Goal: Communication & Community: Answer question/provide support

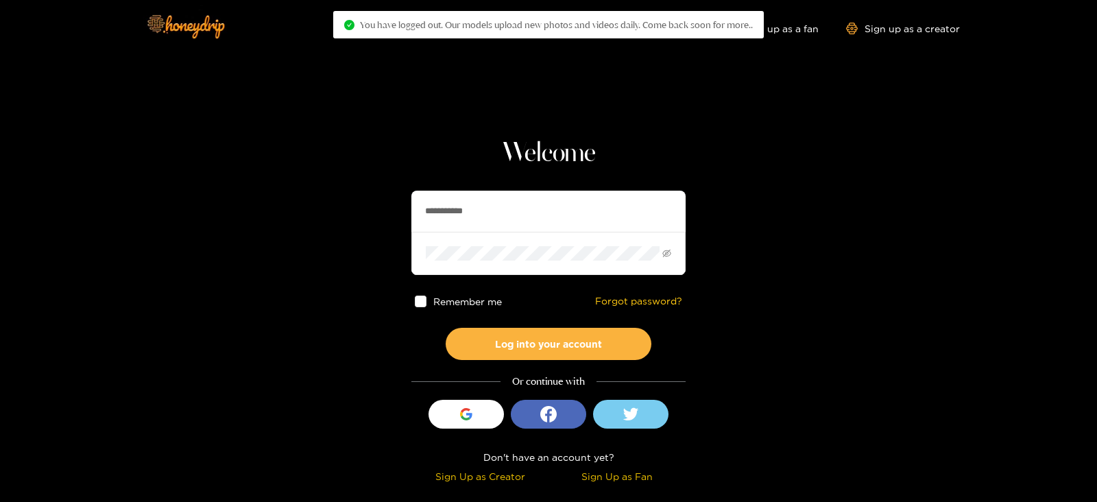
drag, startPoint x: 500, startPoint y: 214, endPoint x: 341, endPoint y: 236, distance: 160.6
click at [341, 236] on section "**********" at bounding box center [548, 244] width 1097 height 488
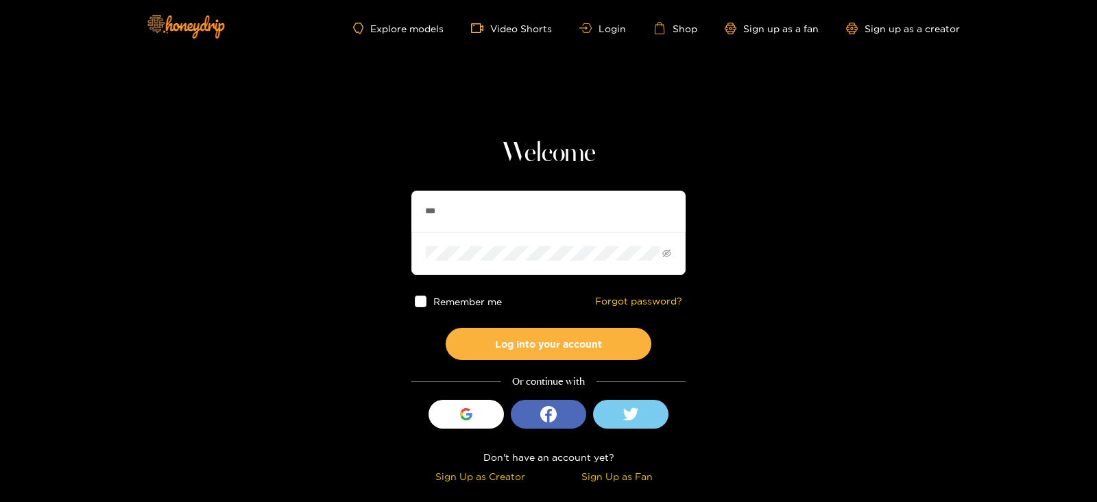
type input "******"
click at [446, 328] on button "Log into your account" at bounding box center [549, 344] width 206 height 32
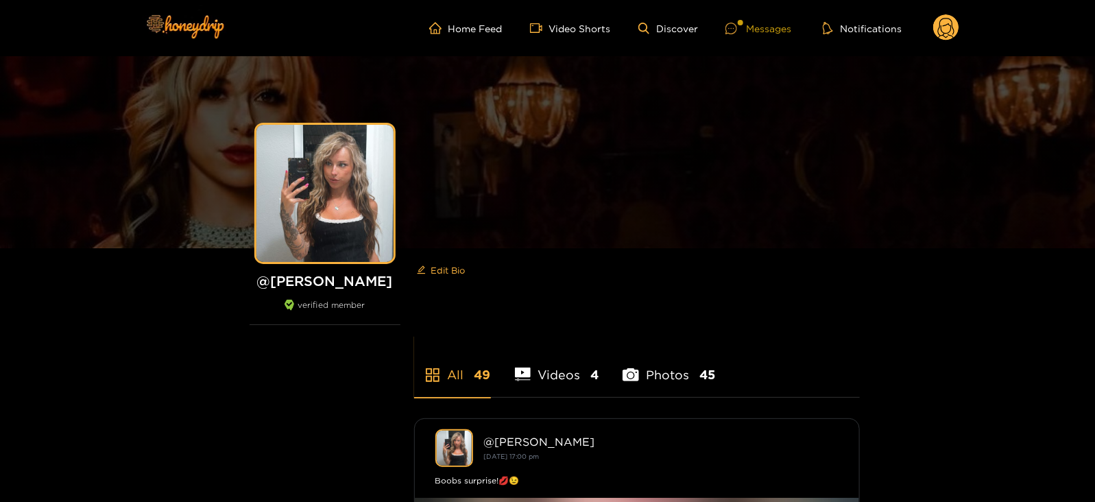
click at [741, 32] on div at bounding box center [736, 29] width 21 height 12
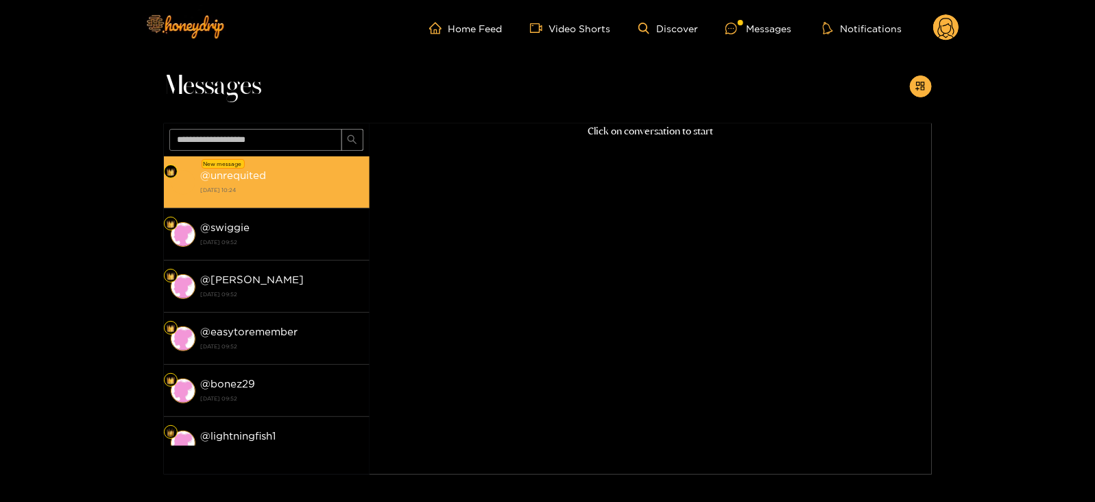
click at [230, 191] on strong "[DATE] 10:24" at bounding box center [282, 190] width 162 height 12
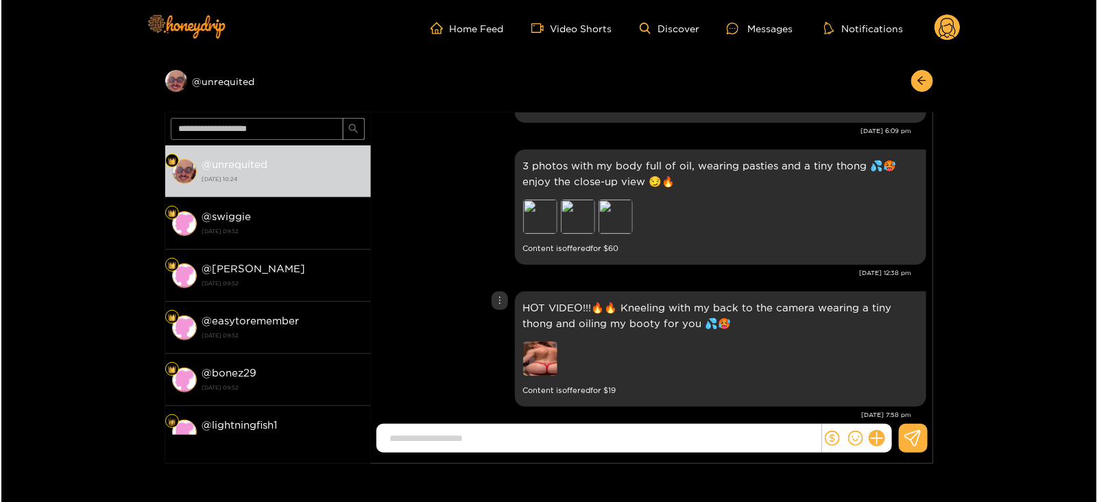
scroll to position [1076, 0]
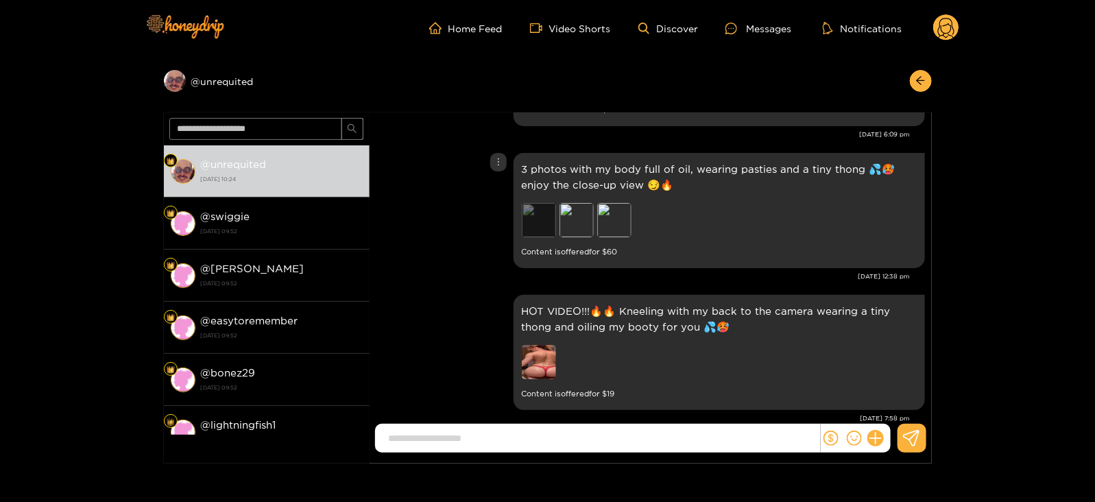
click at [543, 211] on div "Preview" at bounding box center [539, 220] width 34 height 34
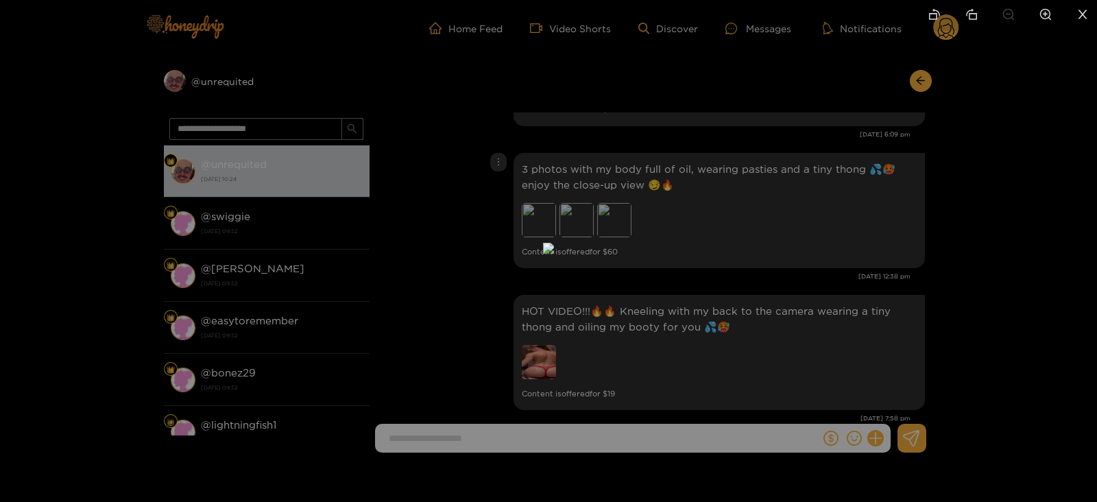
click at [930, 244] on div at bounding box center [548, 251] width 1097 height 502
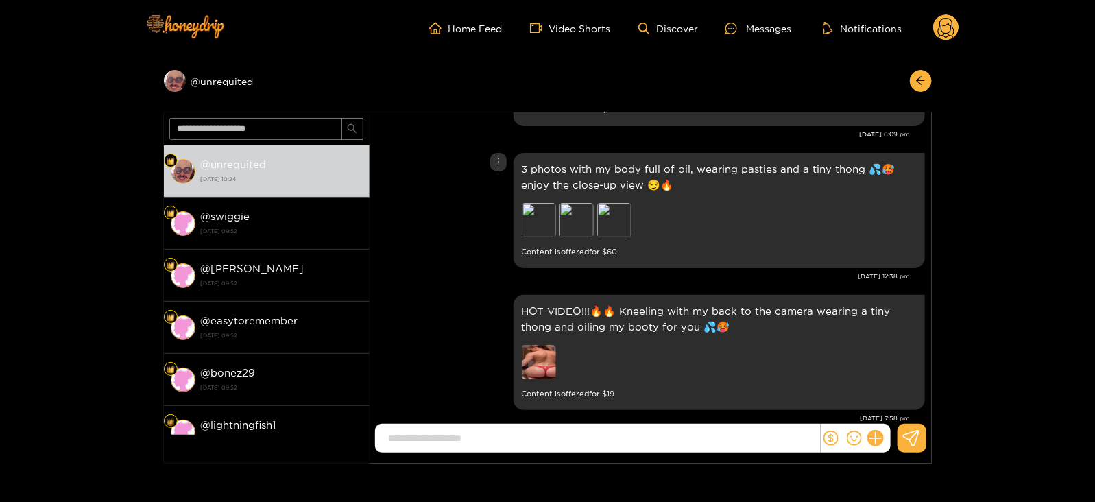
click at [702, 163] on p "3 photos with my body full of oil, wearing pasties and a tiny thong 💦🥵enjoy the…" at bounding box center [719, 177] width 395 height 32
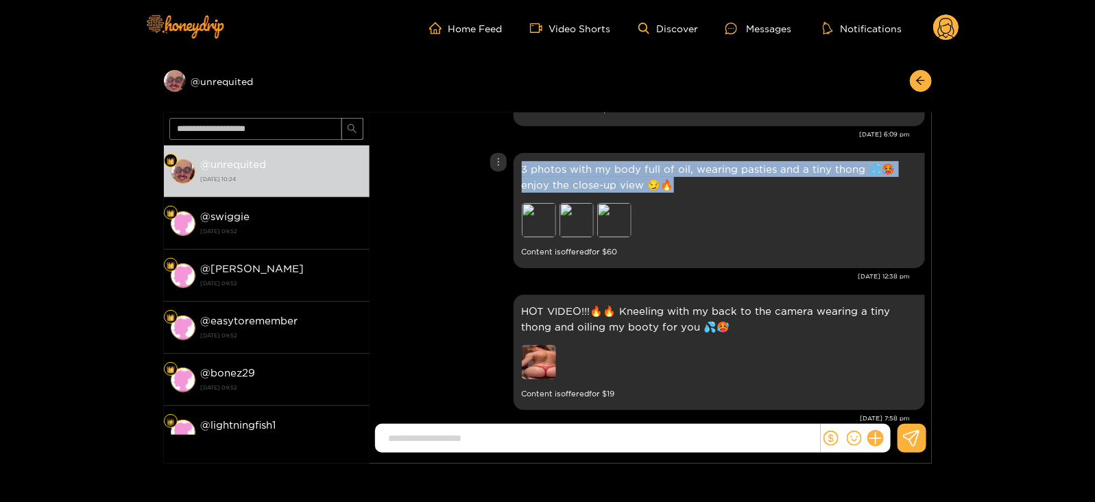
click at [702, 163] on p "3 photos with my body full of oil, wearing pasties and a tiny thong 💦🥵enjoy the…" at bounding box center [719, 177] width 395 height 32
copy p "3 photos with my body full of oil, wearing pasties and a tiny thong 💦🥵enjoy the…"
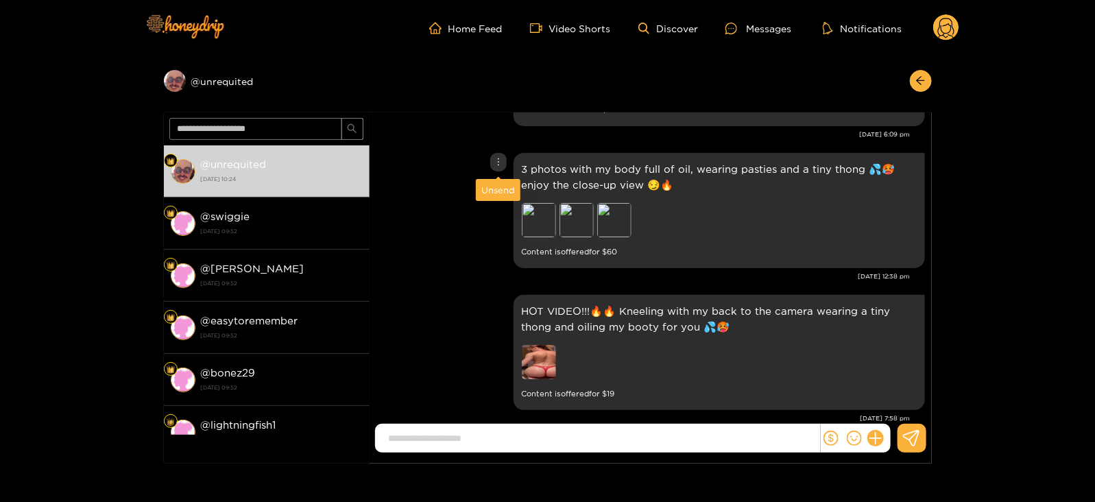
click at [497, 193] on div "Unsend" at bounding box center [498, 190] width 34 height 14
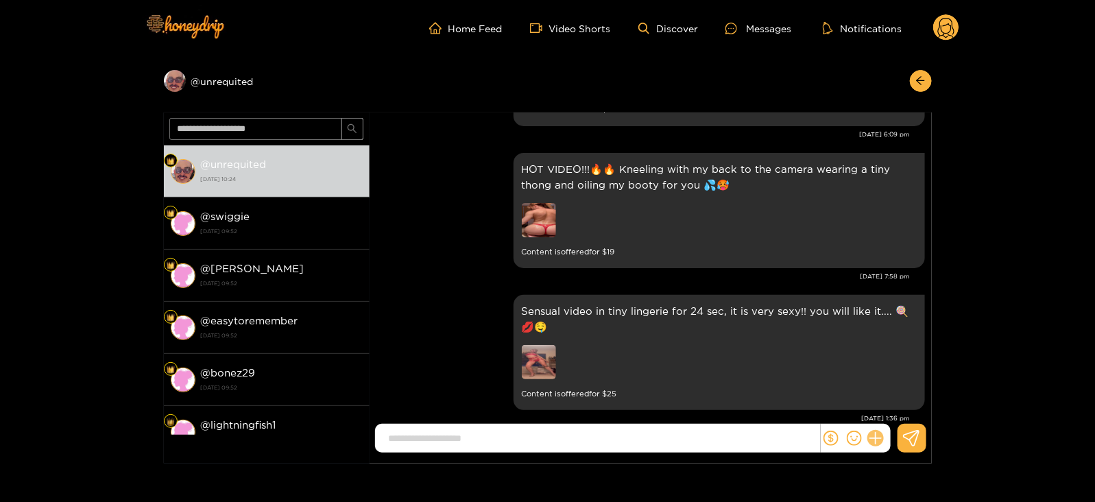
click at [876, 447] on div at bounding box center [856, 438] width 70 height 29
click at [898, 414] on div "[DATE] 1:36 pm" at bounding box center [644, 419] width 534 height 10
click at [879, 437] on icon at bounding box center [876, 439] width 16 height 16
click at [907, 405] on icon at bounding box center [900, 405] width 13 height 13
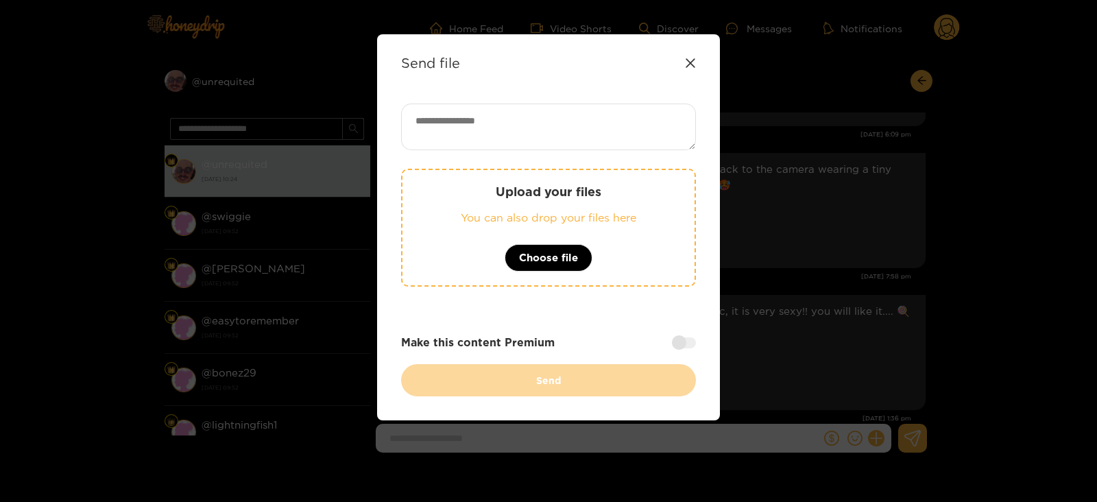
paste textarea "**********"
click at [473, 127] on textarea "**********" at bounding box center [548, 127] width 295 height 47
type textarea "**********"
click at [684, 346] on div at bounding box center [684, 342] width 24 height 11
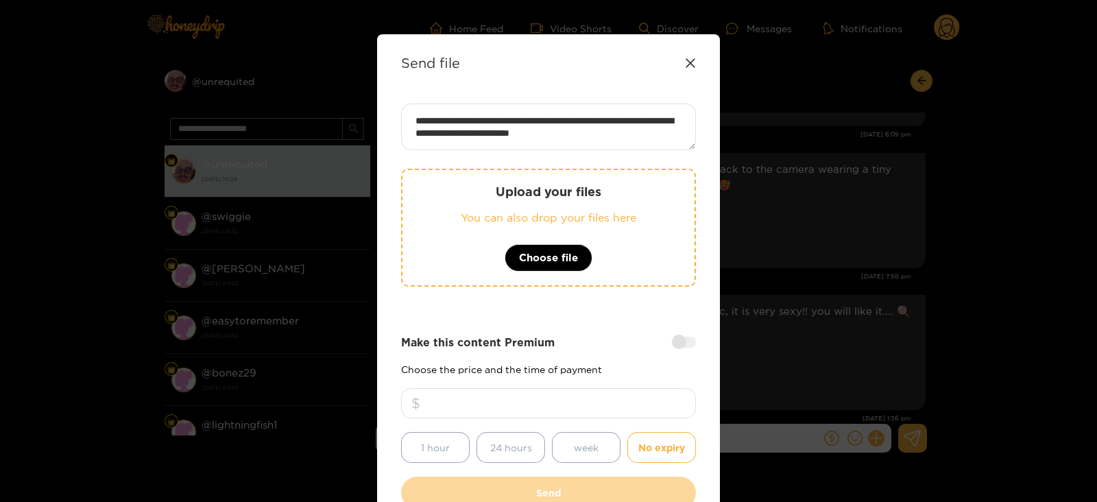
click at [599, 409] on input "number" at bounding box center [548, 403] width 295 height 30
type input "**"
click at [494, 207] on div "Upload your files You can also drop your files here Choose file" at bounding box center [548, 228] width 295 height 118
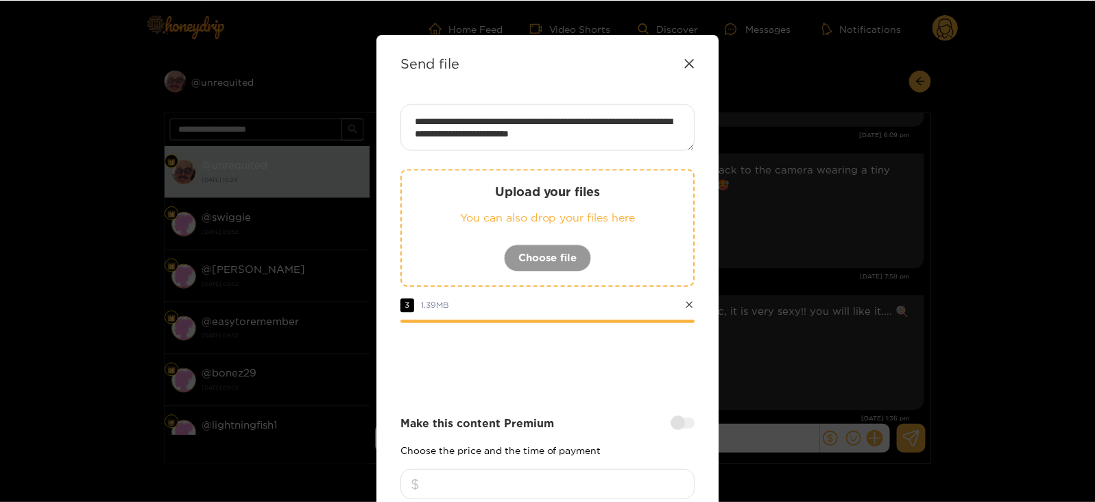
scroll to position [165, 0]
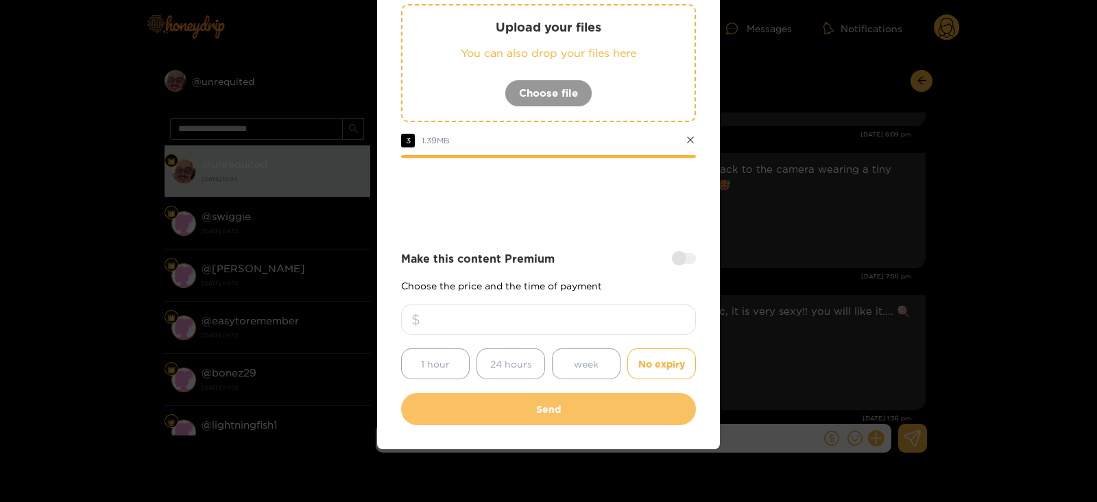
click at [453, 404] on button "Send" at bounding box center [548, 409] width 295 height 32
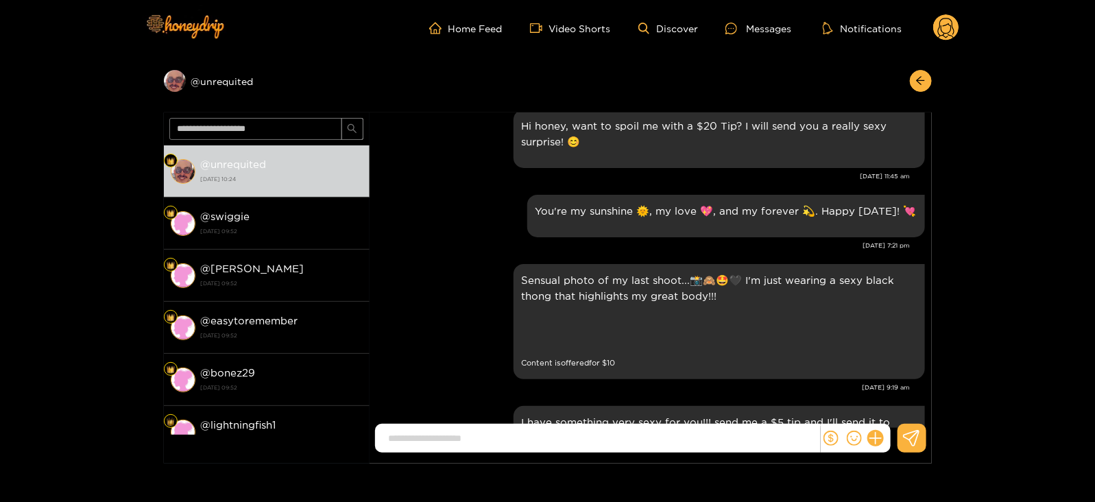
scroll to position [1305, 0]
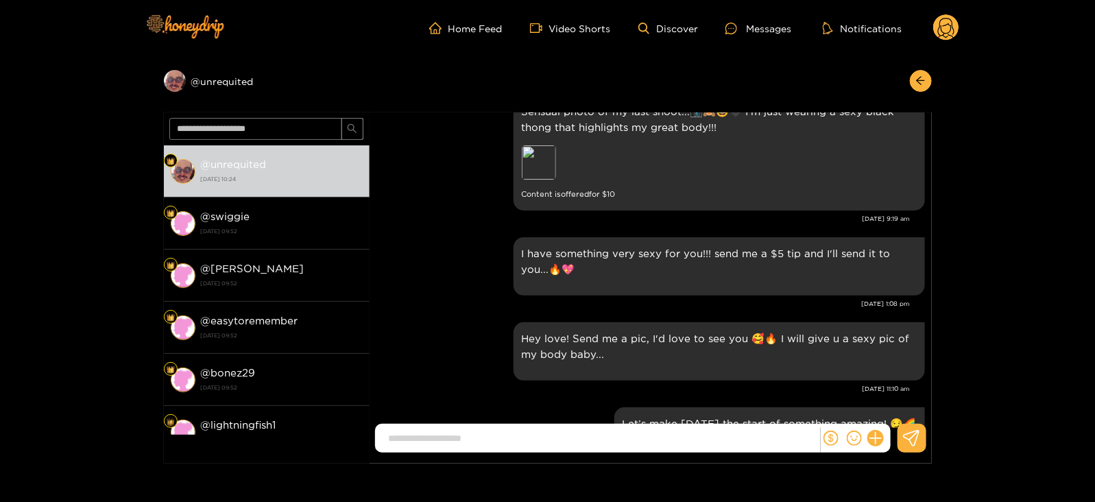
click at [949, 29] on circle at bounding box center [946, 27] width 26 height 26
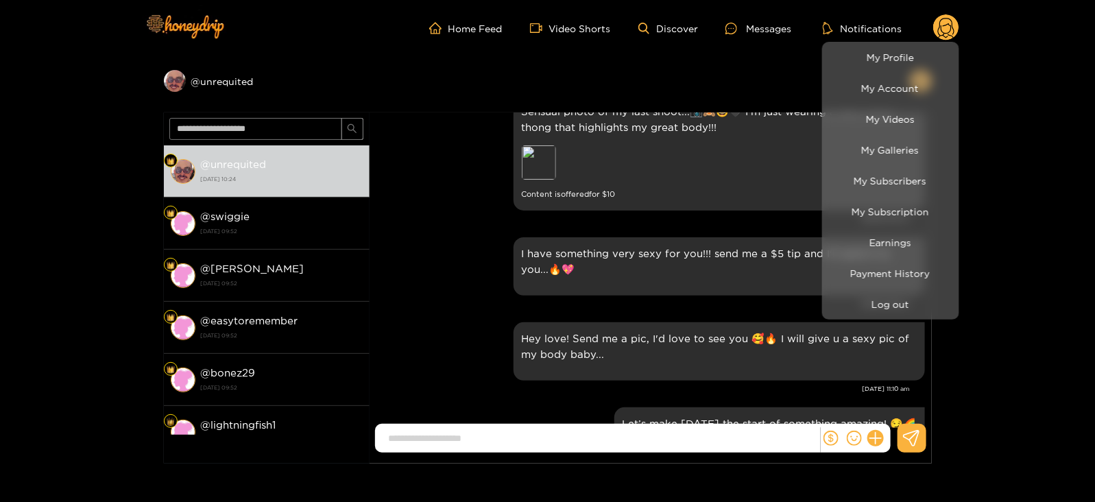
click at [611, 284] on div at bounding box center [547, 251] width 1095 height 502
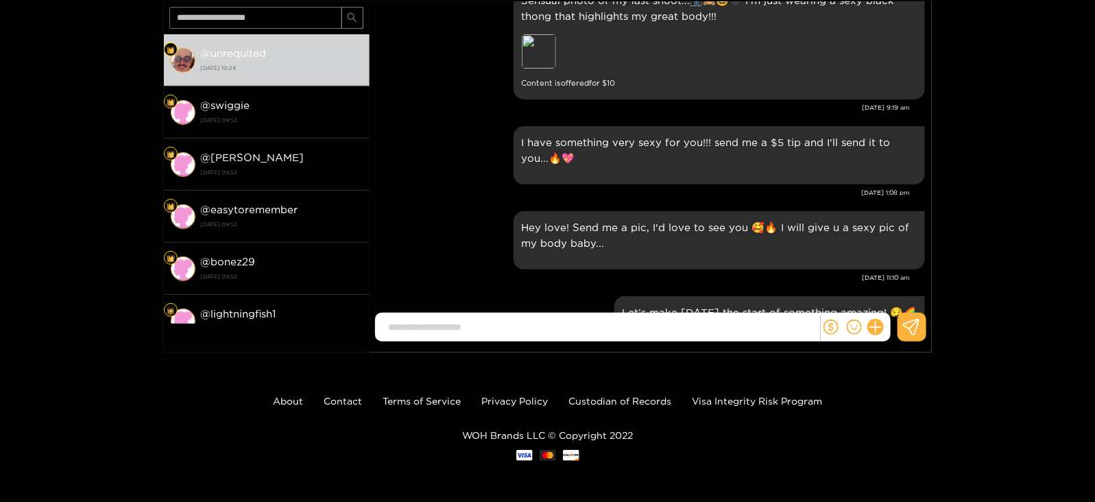
click at [415, 274] on div "[DATE] 11:10 am" at bounding box center [644, 278] width 534 height 10
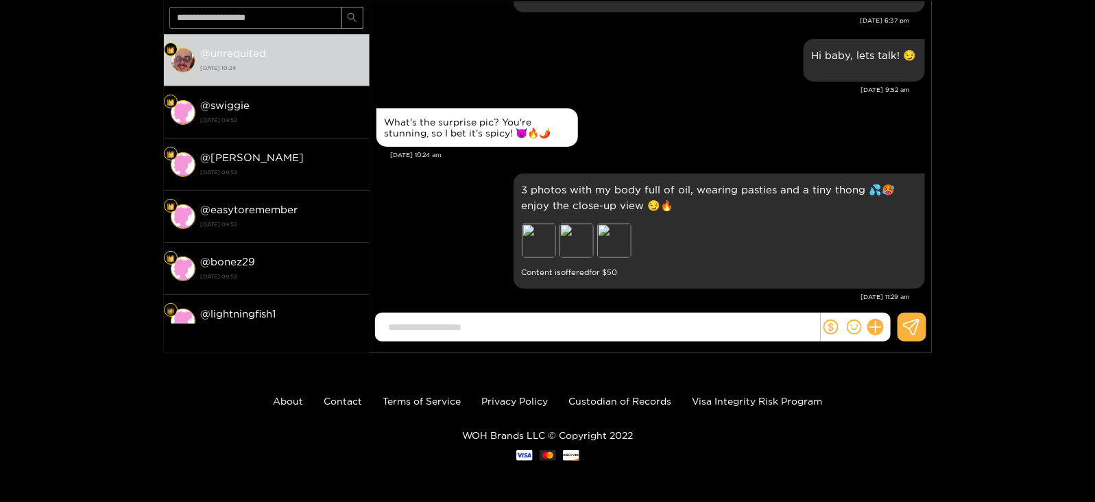
scroll to position [0, 0]
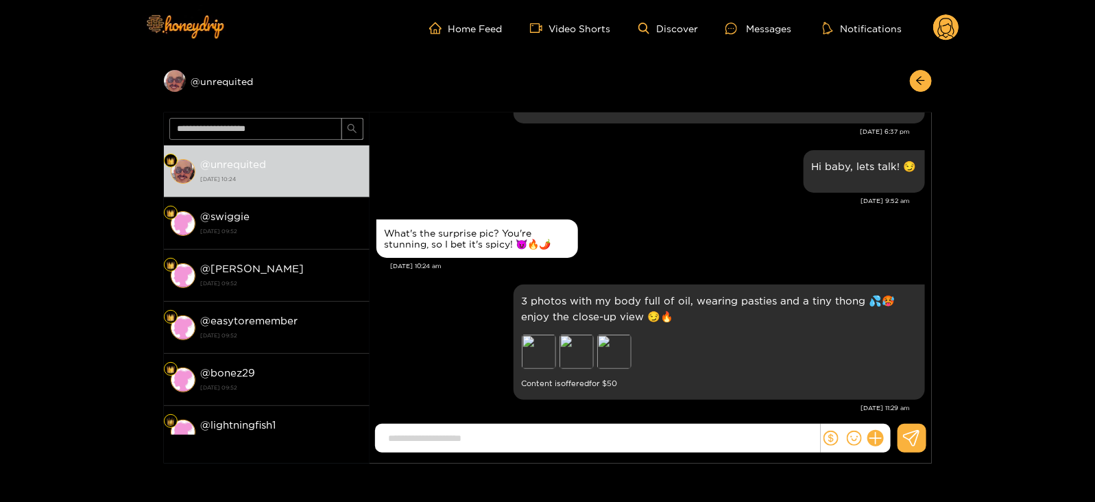
click at [951, 25] on icon at bounding box center [946, 30] width 16 height 24
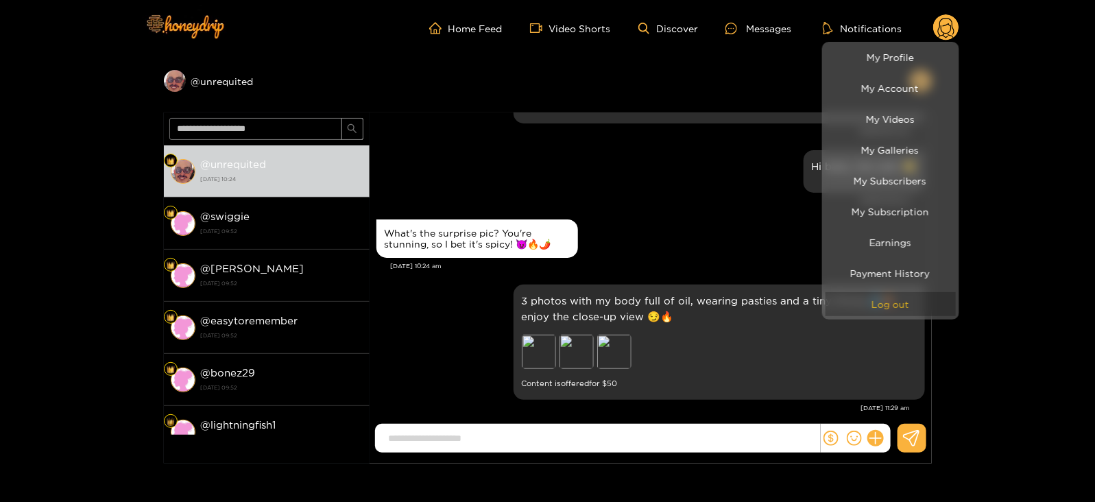
click at [846, 297] on button "Log out" at bounding box center [891, 304] width 130 height 24
